Goal: Transaction & Acquisition: Download file/media

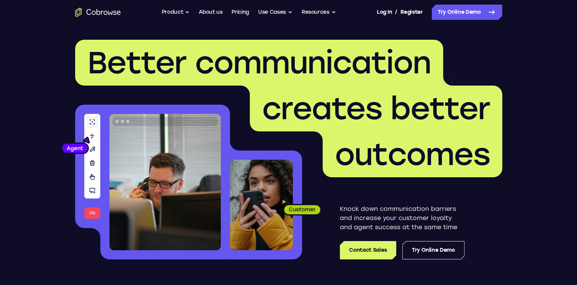
click at [354, 101] on span "creates better" at bounding box center [376, 108] width 228 height 37
click at [413, 133] on span "outcomes" at bounding box center [413, 154] width 180 height 46
click at [440, 220] on p "Knock down communication barriers and increase your customer loyalty and agent …" at bounding box center [402, 217] width 125 height 27
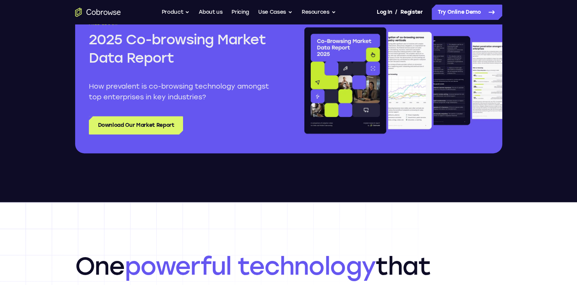
scroll to position [966, 0]
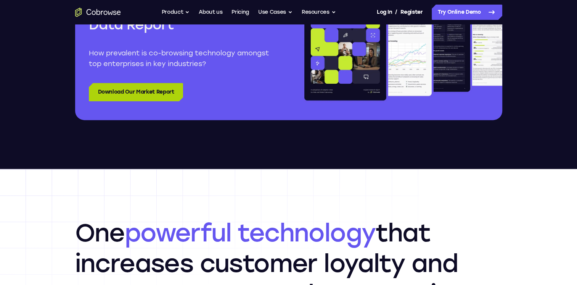
click at [137, 92] on link "Download Our Market Report" at bounding box center [136, 92] width 95 height 18
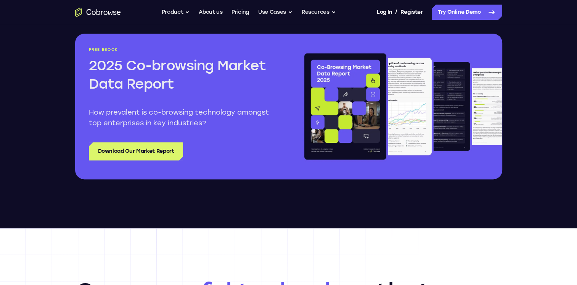
scroll to position [901, 0]
